Goal: Navigation & Orientation: Find specific page/section

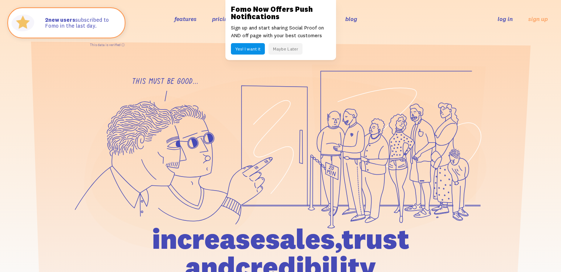
click at [185, 20] on link "features" at bounding box center [185, 18] width 22 height 7
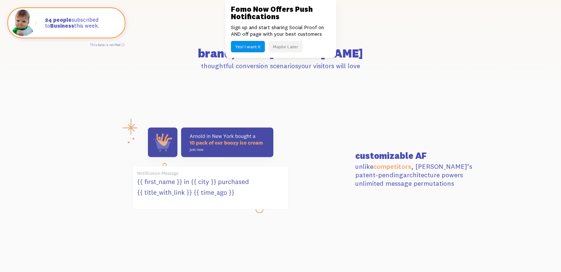
scroll to position [184, 0]
